Goal: Browse casually

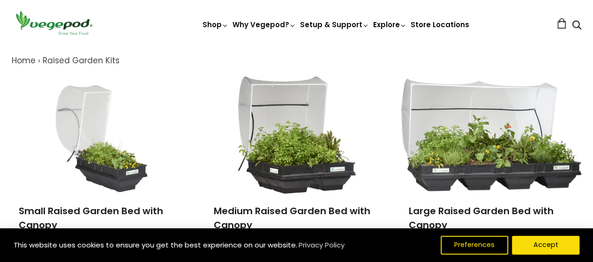
scroll to position [37, 0]
